Goal: Information Seeking & Learning: Learn about a topic

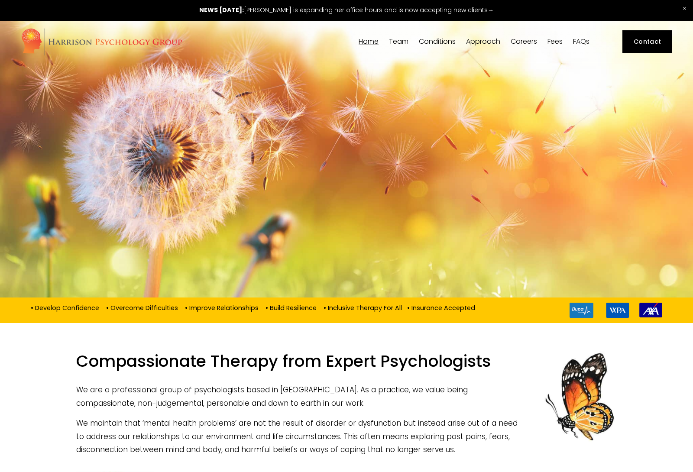
click at [401, 41] on span "Team" at bounding box center [398, 41] width 19 height 7
click at [401, 42] on span "Team" at bounding box center [398, 41] width 19 height 7
click at [362, 39] on link "Home" at bounding box center [369, 42] width 20 height 8
click at [0, 0] on span "Our Team" at bounding box center [0, 0] width 0 height 0
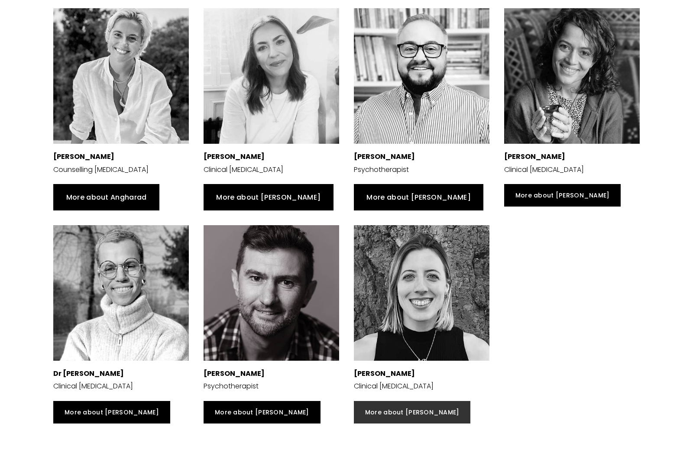
scroll to position [648, 0]
click at [413, 417] on link "More about [PERSON_NAME]" at bounding box center [412, 412] width 116 height 23
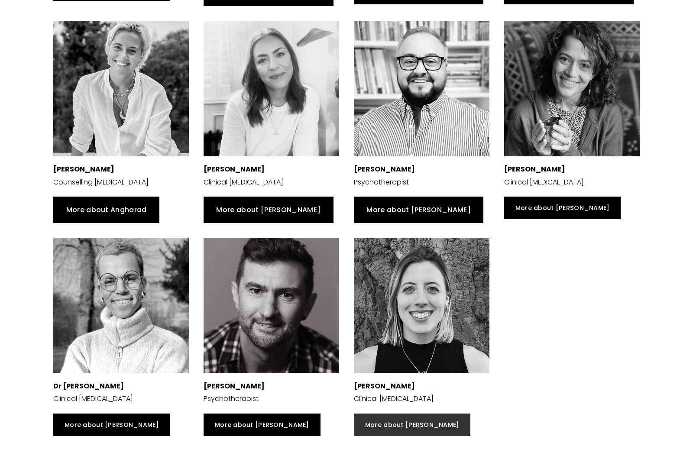
scroll to position [635, 0]
click at [404, 426] on link "More about [PERSON_NAME]" at bounding box center [412, 425] width 116 height 23
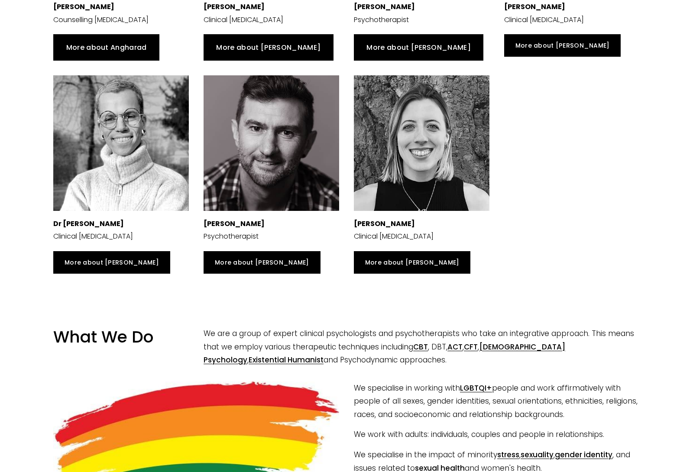
scroll to position [796, 0]
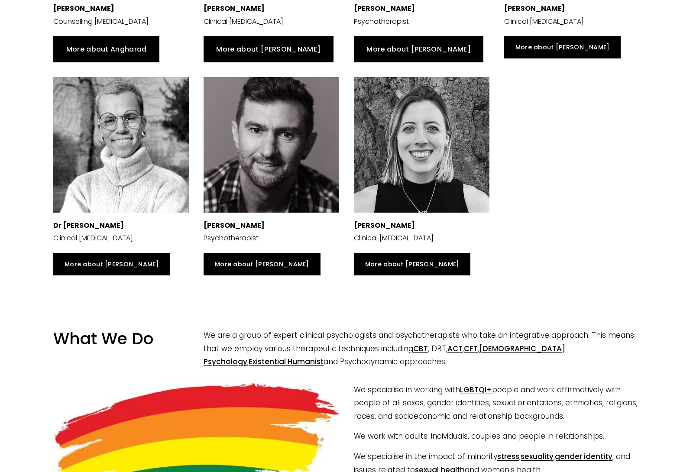
click at [383, 226] on strong "[PERSON_NAME]" at bounding box center [384, 225] width 61 height 10
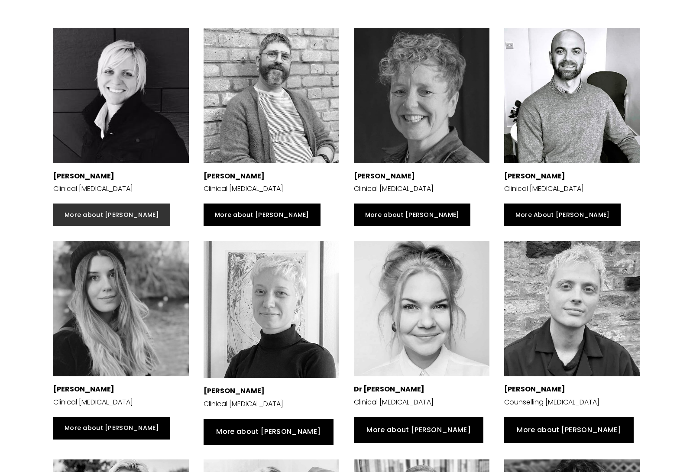
scroll to position [197, 0]
click at [78, 213] on link "More about [PERSON_NAME]" at bounding box center [111, 215] width 116 height 23
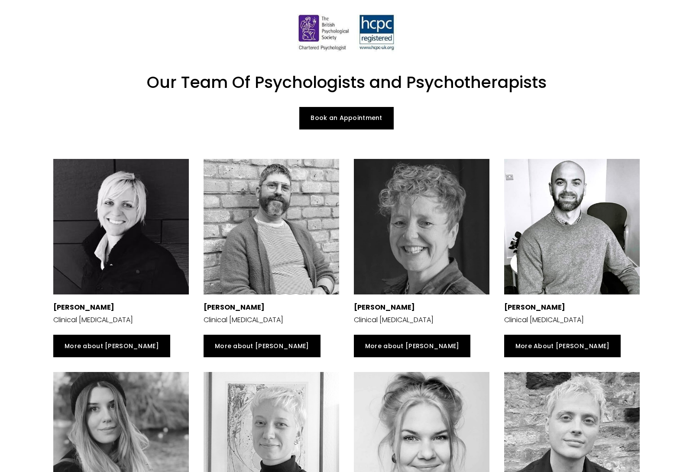
scroll to position [99, 0]
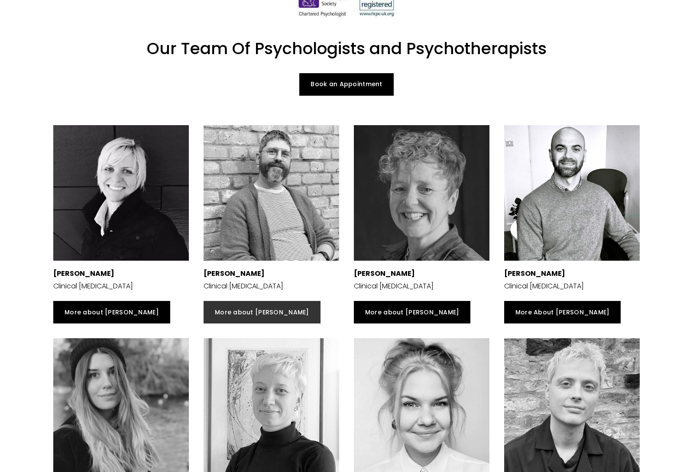
click at [229, 315] on link "More about [PERSON_NAME]" at bounding box center [262, 312] width 116 height 23
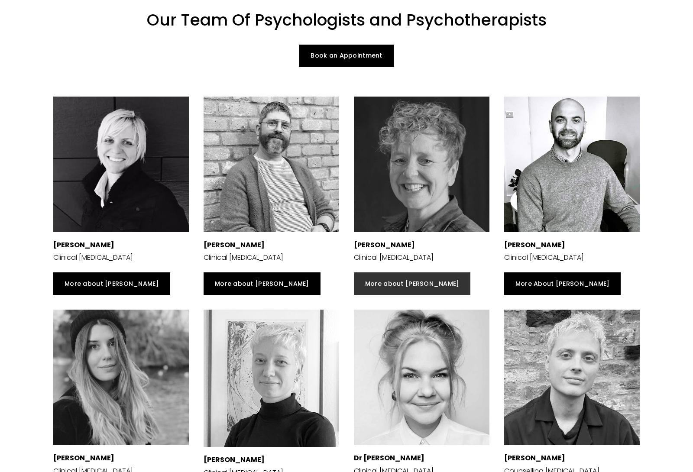
click at [387, 280] on link "More about [PERSON_NAME]" at bounding box center [412, 283] width 116 height 23
click at [603, 294] on div "More About Nicholas" at bounding box center [572, 283] width 136 height 23
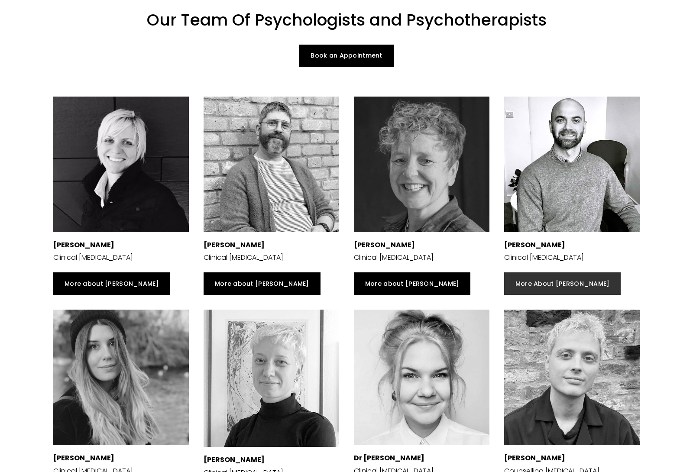
click at [587, 284] on link "More About Nicholas" at bounding box center [562, 283] width 116 height 23
click at [129, 213] on div at bounding box center [121, 165] width 136 height 136
click at [237, 268] on div "More about [PERSON_NAME]" at bounding box center [271, 283] width 150 height 37
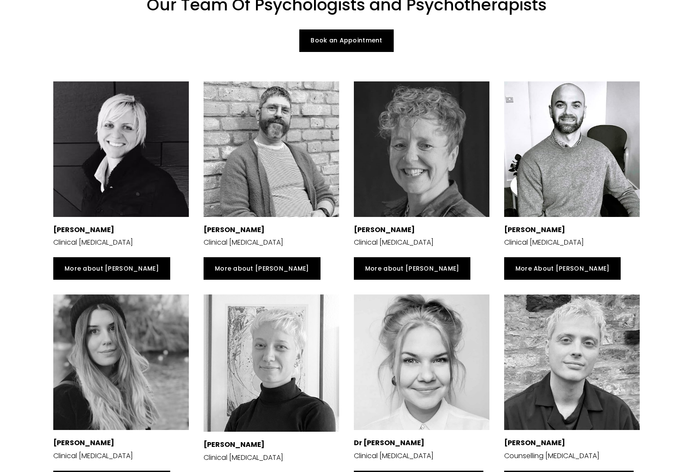
scroll to position [143, 0]
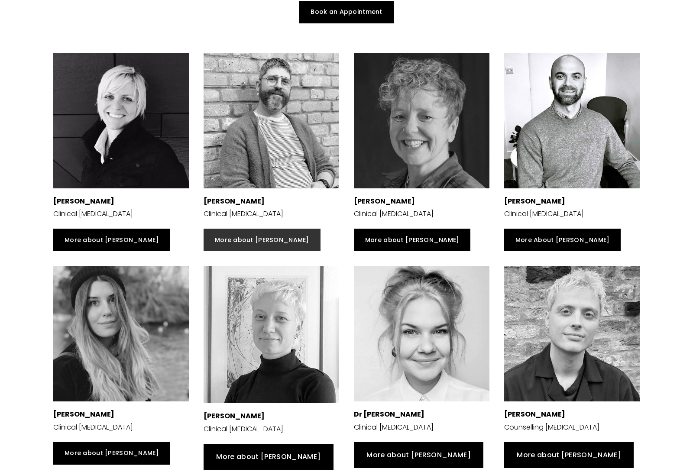
click at [250, 236] on link "More about [PERSON_NAME]" at bounding box center [262, 240] width 116 height 23
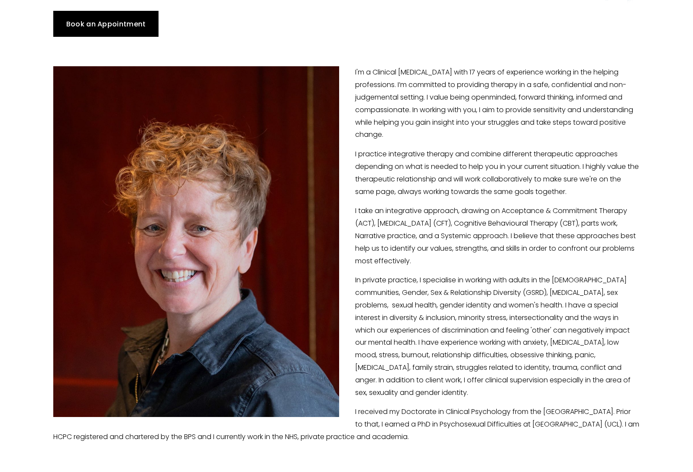
scroll to position [136, 0]
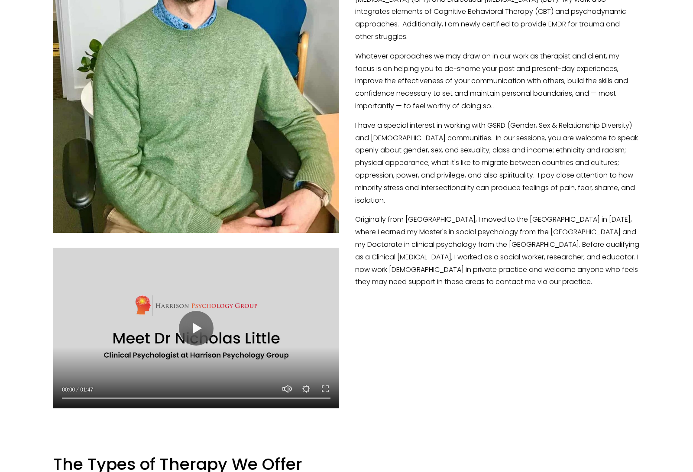
scroll to position [342, 0]
click at [189, 332] on button "Play" at bounding box center [196, 328] width 35 height 35
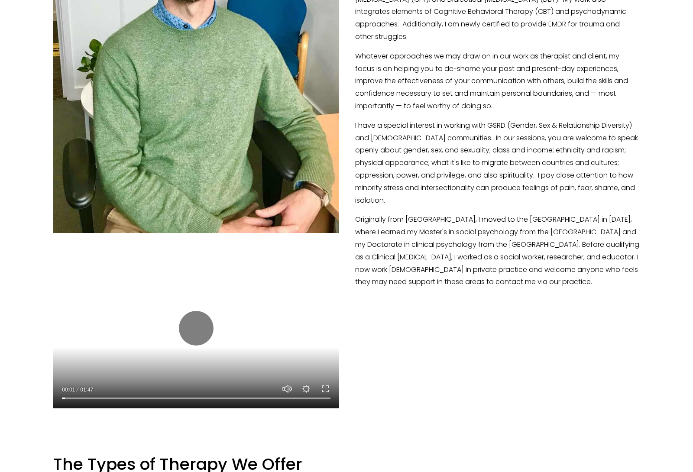
click at [321, 386] on button "Exit fullscreen Enter fullscreen" at bounding box center [325, 389] width 10 height 10
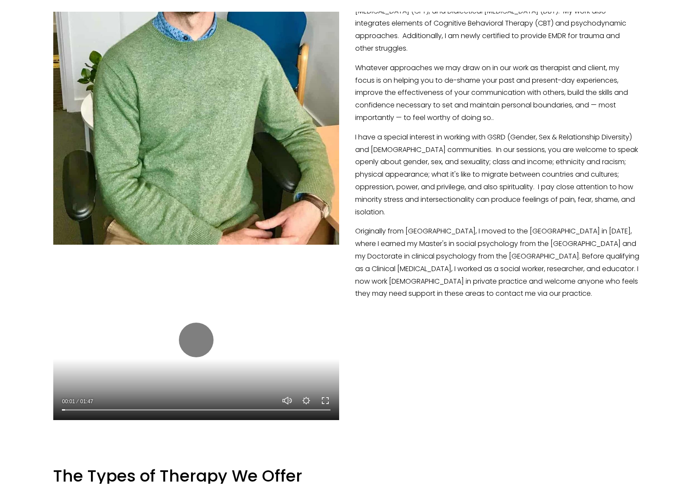
scroll to position [10, 0]
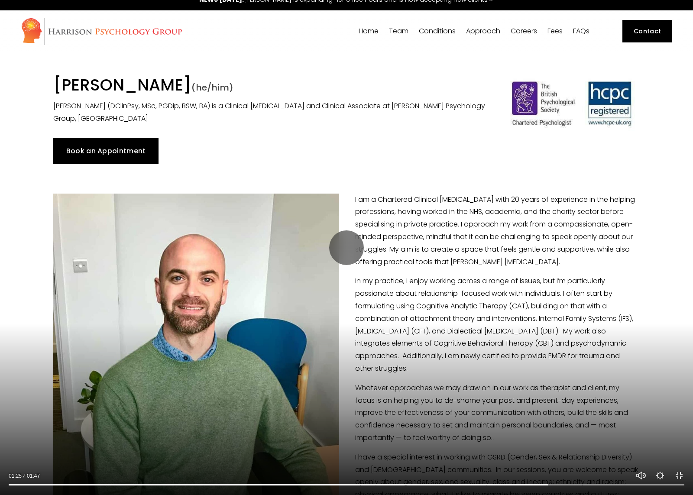
click at [676, 472] on button "Exit fullscreen Enter fullscreen" at bounding box center [679, 475] width 10 height 10
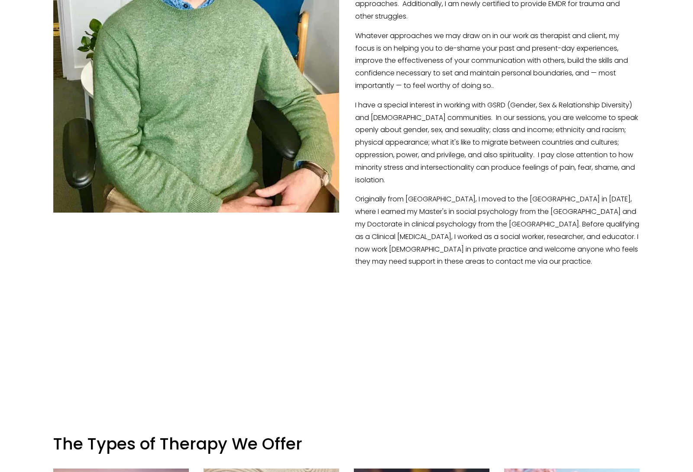
scroll to position [362, 0]
type input "100"
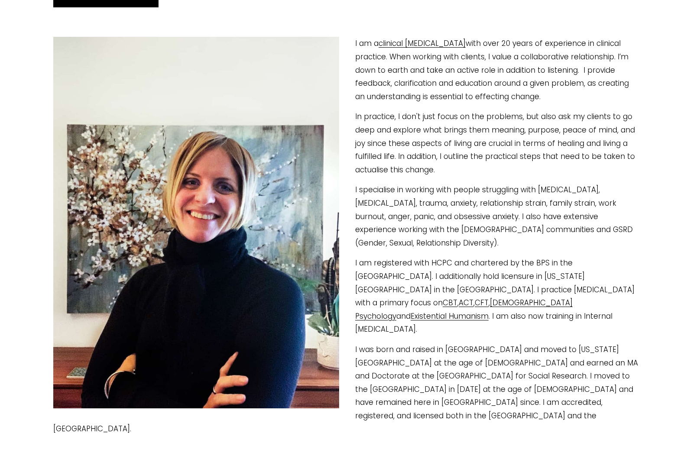
scroll to position [163, 0]
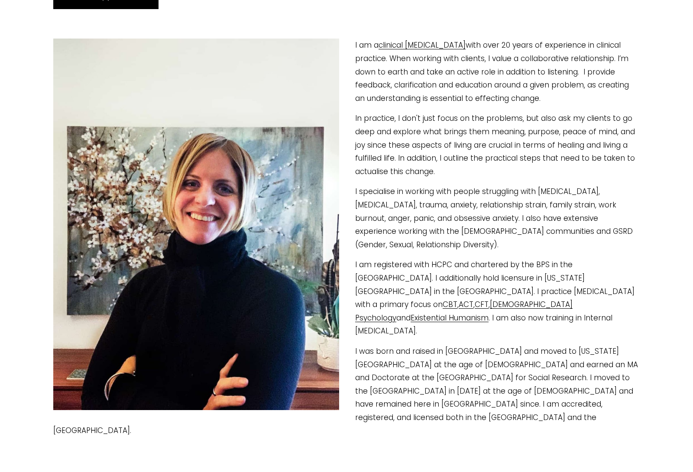
click at [621, 408] on div "I am a clinical [MEDICAL_DATA] with over 20 years of experience in clinical pra…" at bounding box center [346, 239] width 601 height 414
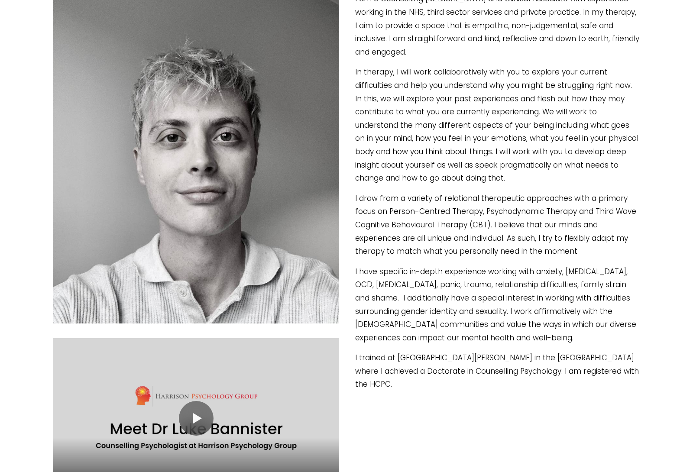
scroll to position [222, 0]
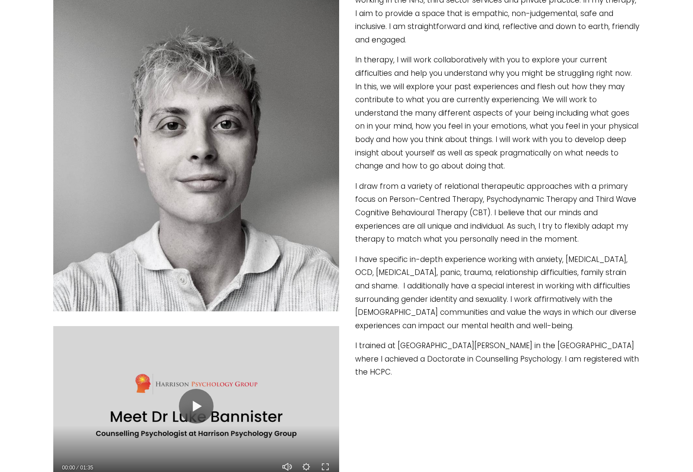
click at [192, 427] on div at bounding box center [196, 406] width 286 height 161
click at [204, 407] on button "Play" at bounding box center [196, 406] width 35 height 35
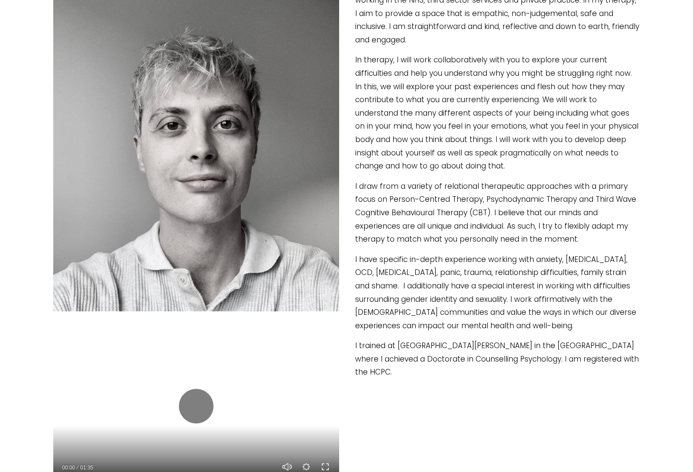
click at [327, 472] on button "Exit fullscreen Enter fullscreen" at bounding box center [325, 467] width 10 height 10
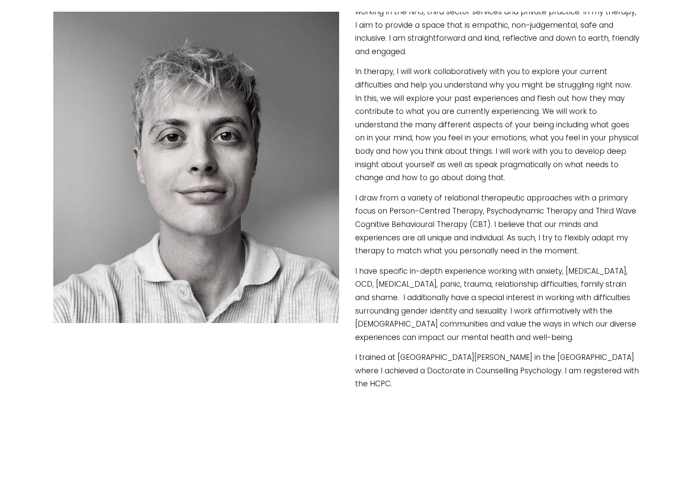
scroll to position [10, 0]
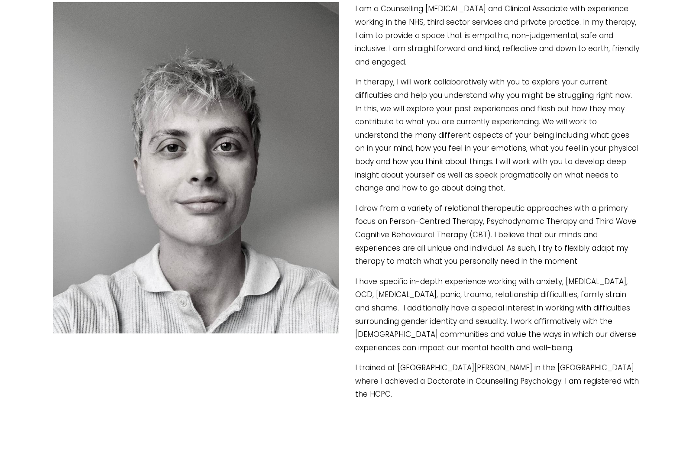
type input "16.93"
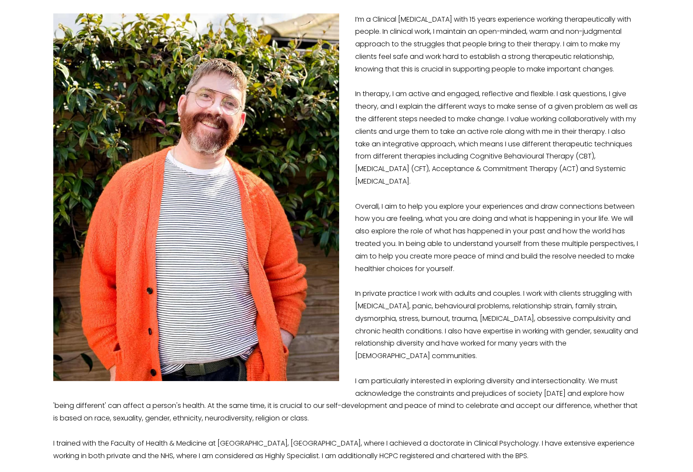
scroll to position [195, 0]
